Goal: Task Accomplishment & Management: Use online tool/utility

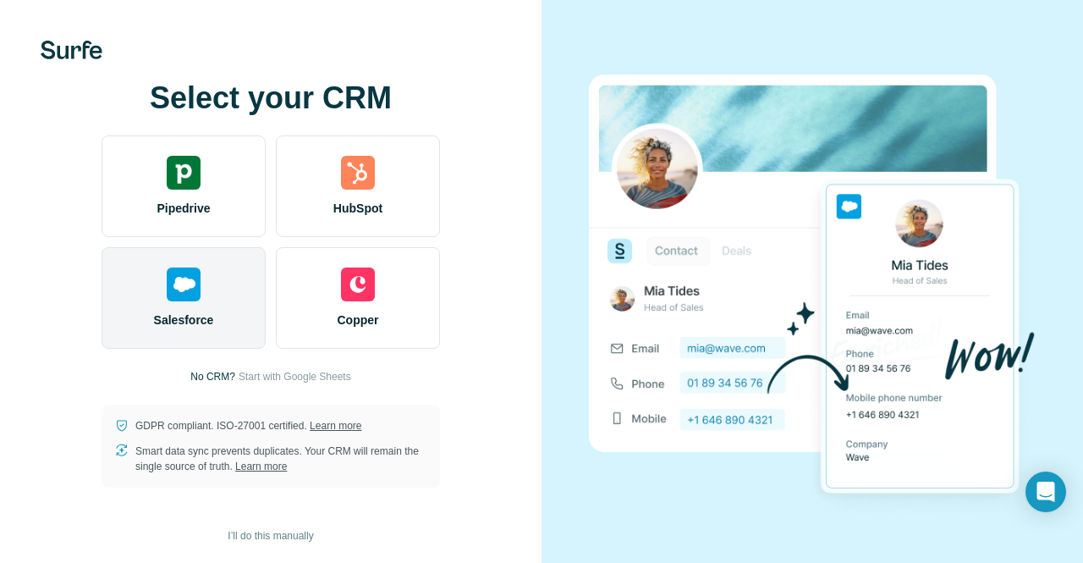
click at [190, 281] on img at bounding box center [184, 284] width 34 height 34
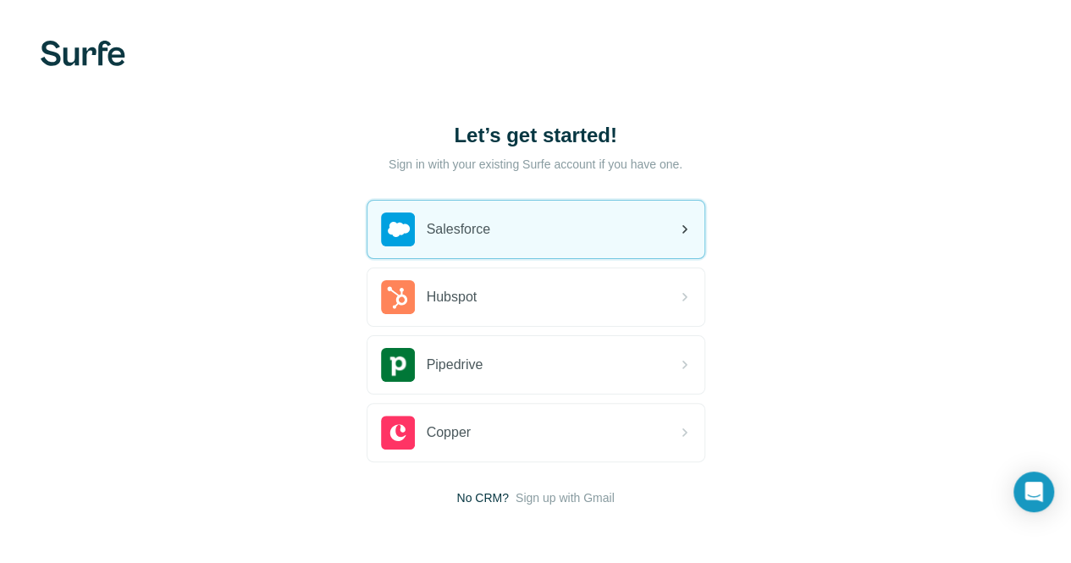
click at [367, 251] on div "Salesforce" at bounding box center [535, 230] width 337 height 58
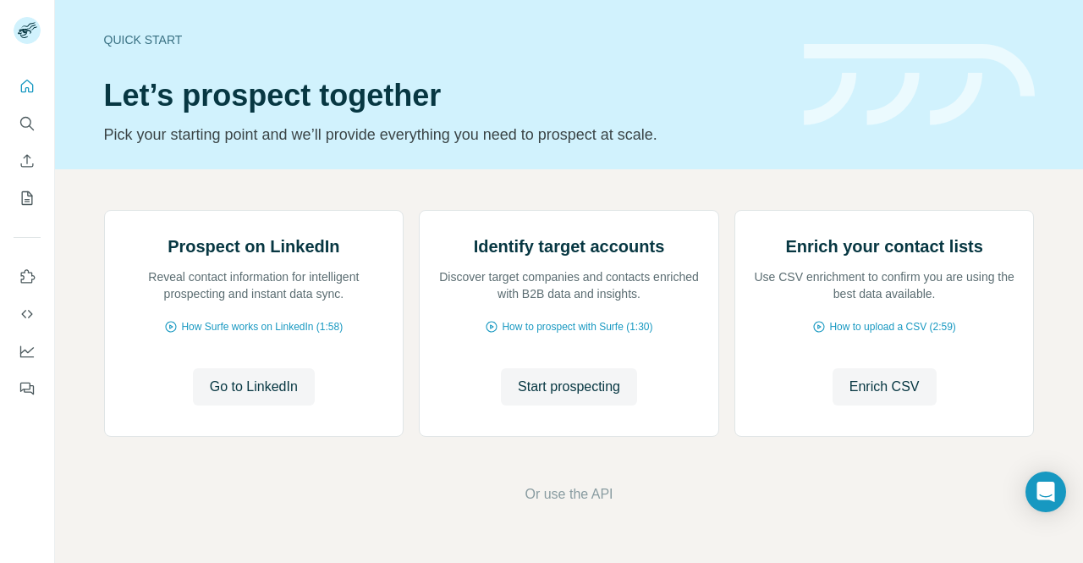
scroll to position [149, 0]
click at [256, 405] on button "Go to LinkedIn" at bounding box center [254, 386] width 122 height 37
